Goal: Transaction & Acquisition: Obtain resource

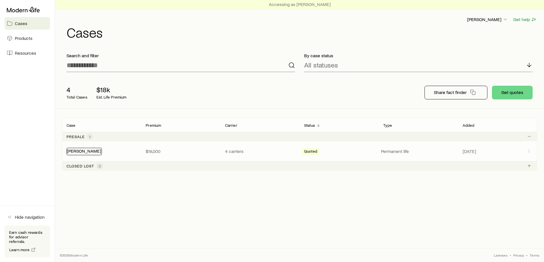
click at [79, 152] on link "[PERSON_NAME]" at bounding box center [84, 150] width 34 height 5
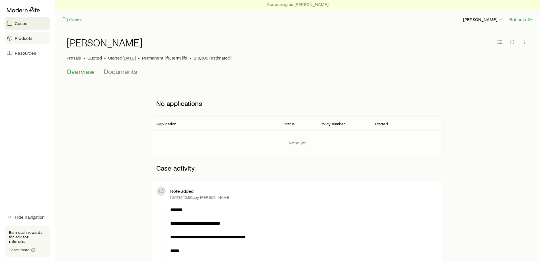
click at [17, 39] on span "Products" at bounding box center [24, 38] width 18 height 6
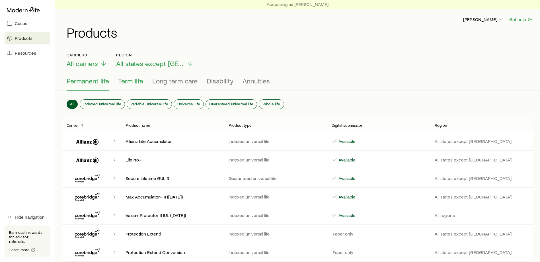
click at [135, 79] on span "Term life" at bounding box center [130, 81] width 25 height 8
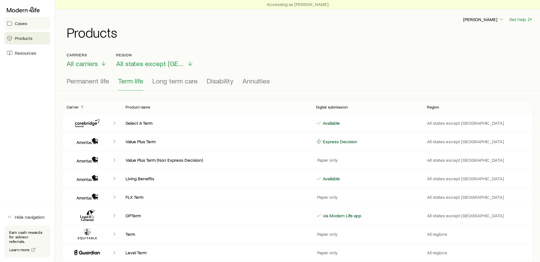
click at [26, 25] on span "Cases" at bounding box center [21, 23] width 13 height 6
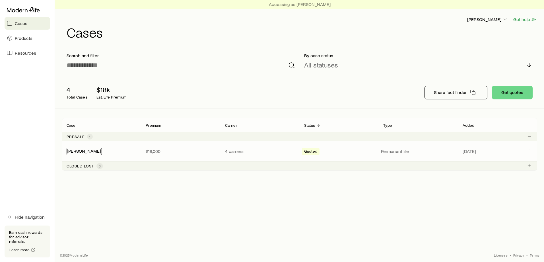
click at [92, 153] on link "[PERSON_NAME]" at bounding box center [84, 150] width 34 height 5
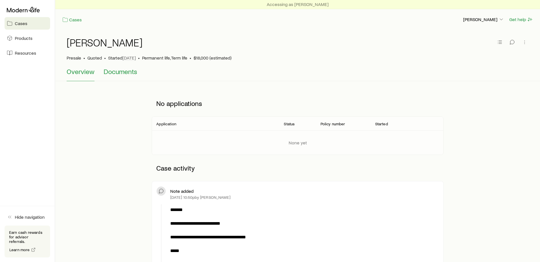
click at [118, 71] on span "Documents" at bounding box center [121, 71] width 34 height 8
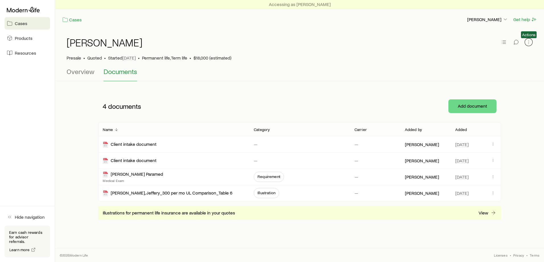
click at [528, 43] on icon "button" at bounding box center [529, 42] width 6 height 6
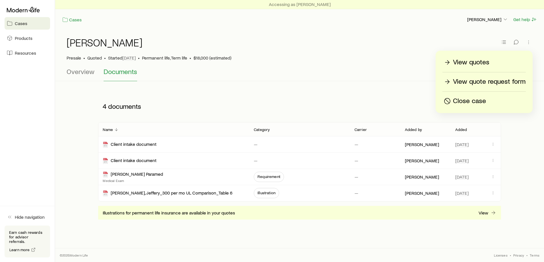
click at [472, 62] on p "View quotes" at bounding box center [471, 62] width 36 height 9
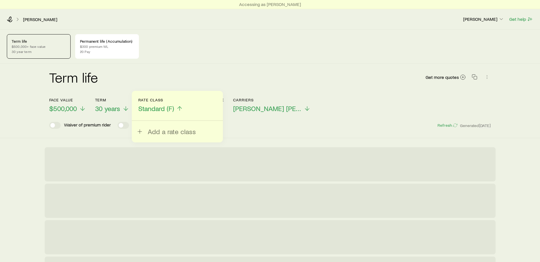
click at [38, 46] on p "$500,000+ face value" at bounding box center [39, 46] width 54 height 5
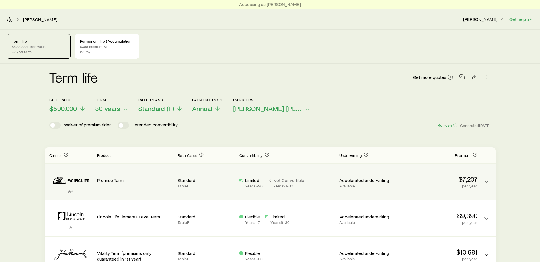
click at [114, 183] on div "Promise Term" at bounding box center [135, 181] width 76 height 27
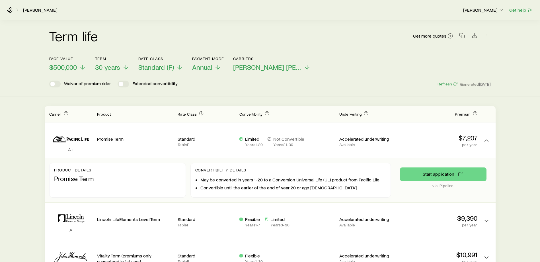
scroll to position [114, 0]
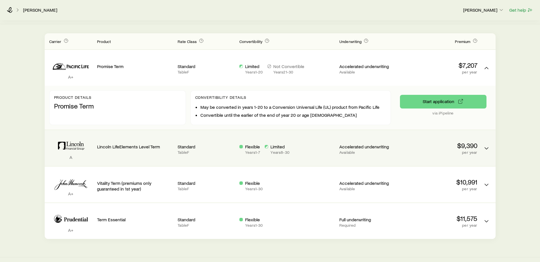
click at [119, 151] on div "Lincoln LifeElements Level Term" at bounding box center [135, 148] width 76 height 27
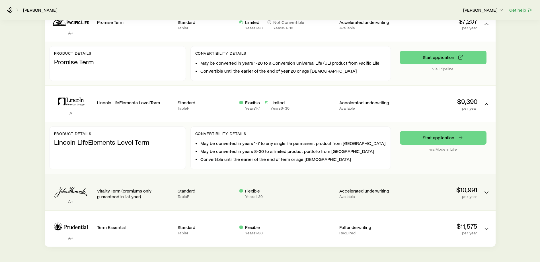
scroll to position [171, 0]
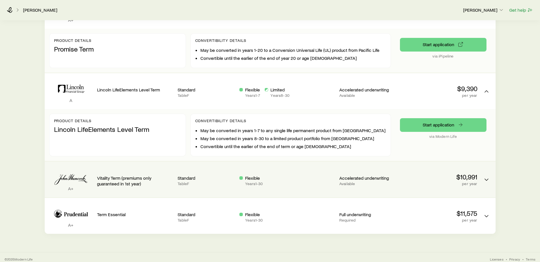
click at [118, 174] on div "Vitality Term (premiums only guaranteed in 1st year)" at bounding box center [135, 176] width 76 height 20
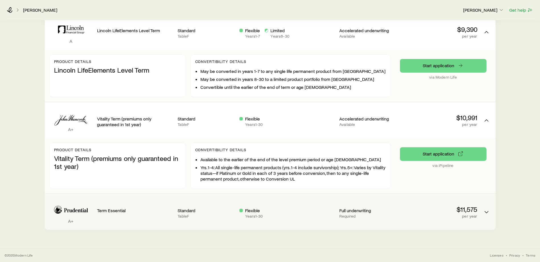
click at [115, 214] on div "Term Essential" at bounding box center [135, 211] width 76 height 27
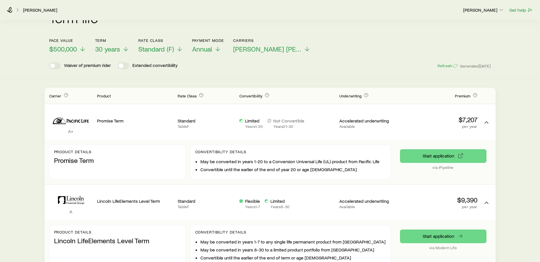
scroll to position [18, 0]
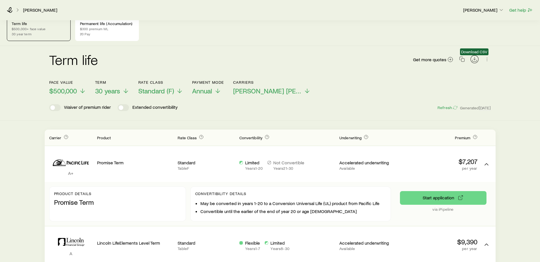
click at [471, 59] on button "Download CSV" at bounding box center [475, 59] width 8 height 8
